Goal: Contribute content: Add original content to the website for others to see

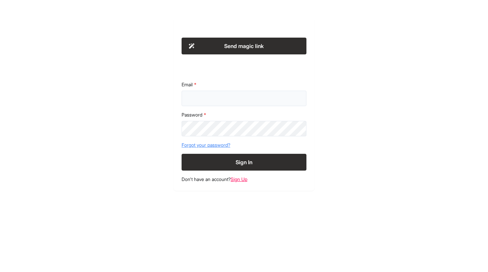
type input "**********"
click at [250, 168] on button "Sign In" at bounding box center [243, 162] width 125 height 17
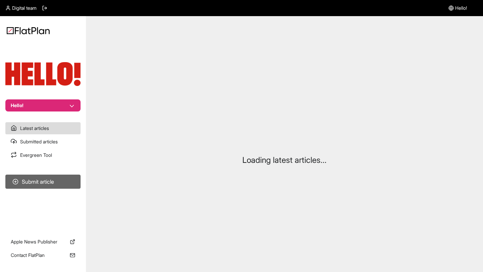
click at [51, 185] on button "Submit article" at bounding box center [42, 181] width 75 height 14
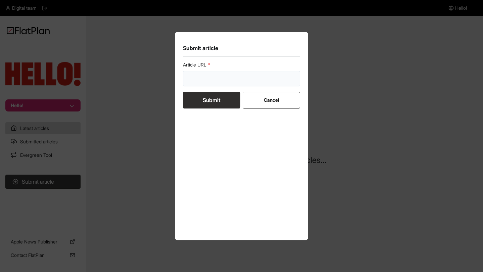
click at [208, 76] on input "url" at bounding box center [241, 78] width 117 height 15
paste input "https://www.hellomagazine.com/shopping/718732/dolly-parton-loves-ponds-cold-cre…"
type input "https://www.hellomagazine.com/shopping/718732/dolly-parton-loves-ponds-cold-cre…"
click at [209, 99] on button "Submit" at bounding box center [211, 100] width 57 height 17
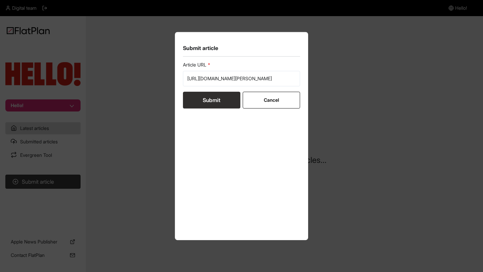
scroll to position [0, 0]
